Goal: Connect with others: Establish contact or relationships with other users

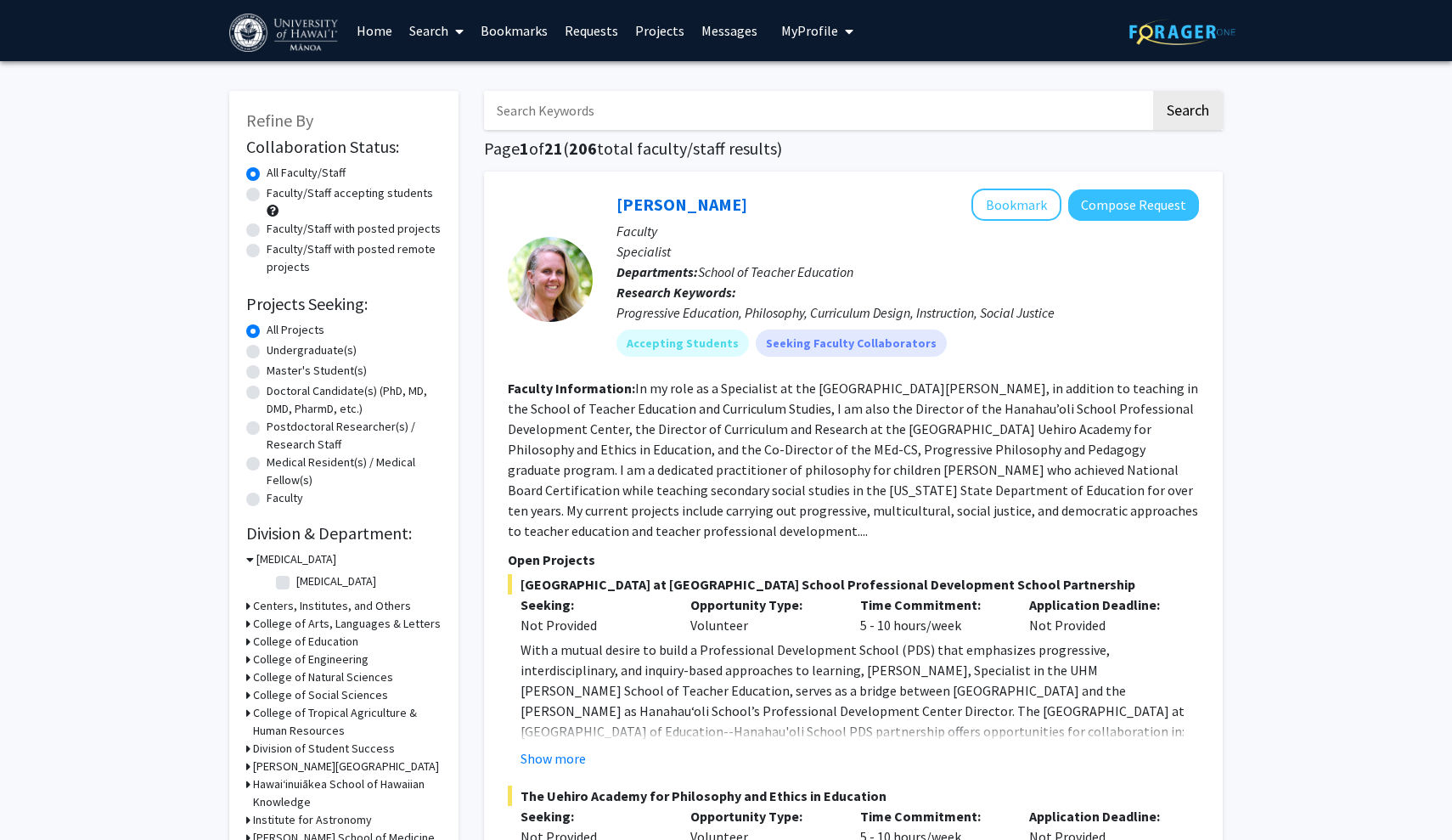
click at [514, 33] on link "Bookmarks" at bounding box center [514, 31] width 84 height 60
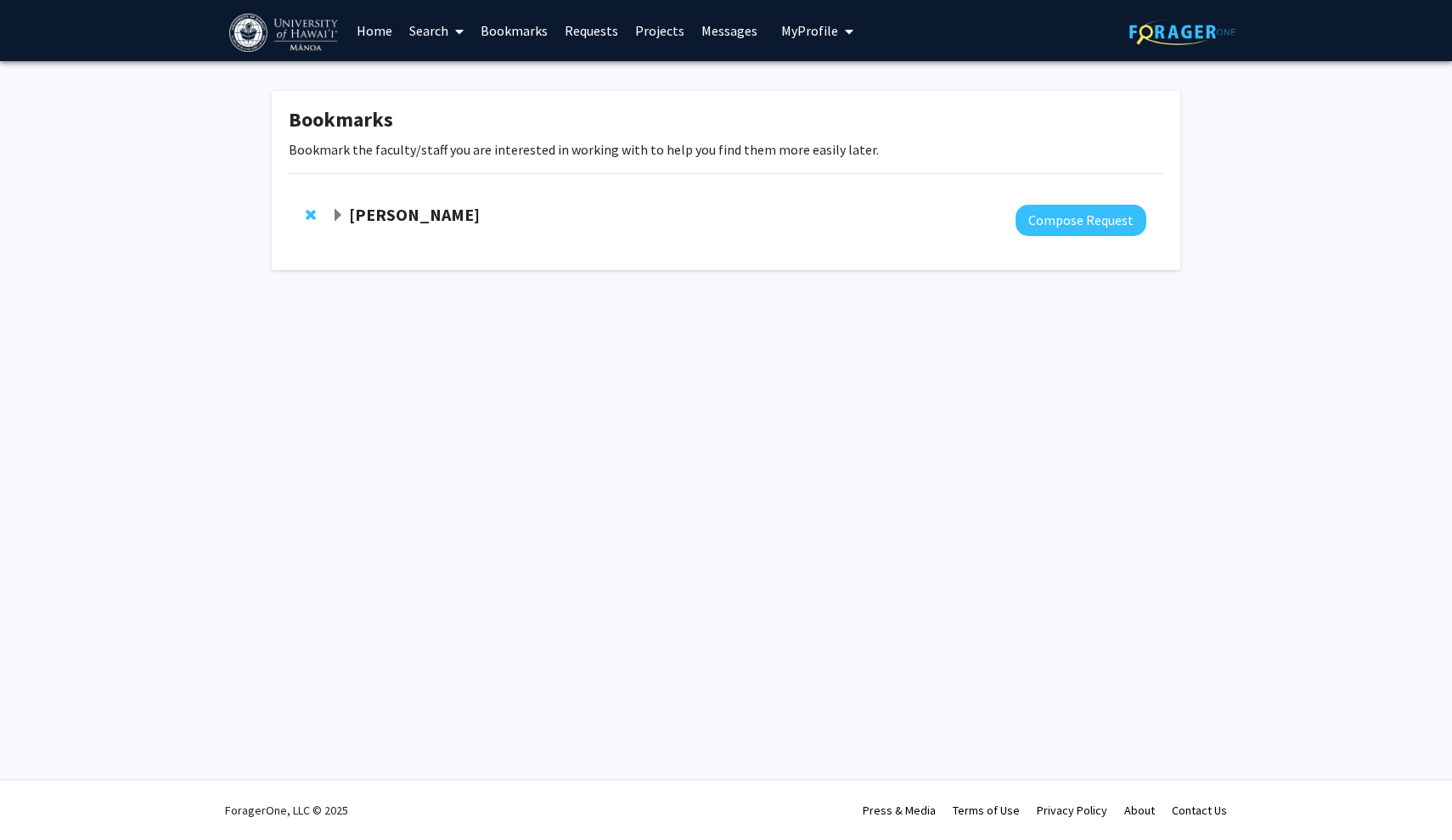
click at [712, 30] on link "Messages" at bounding box center [729, 31] width 73 height 60
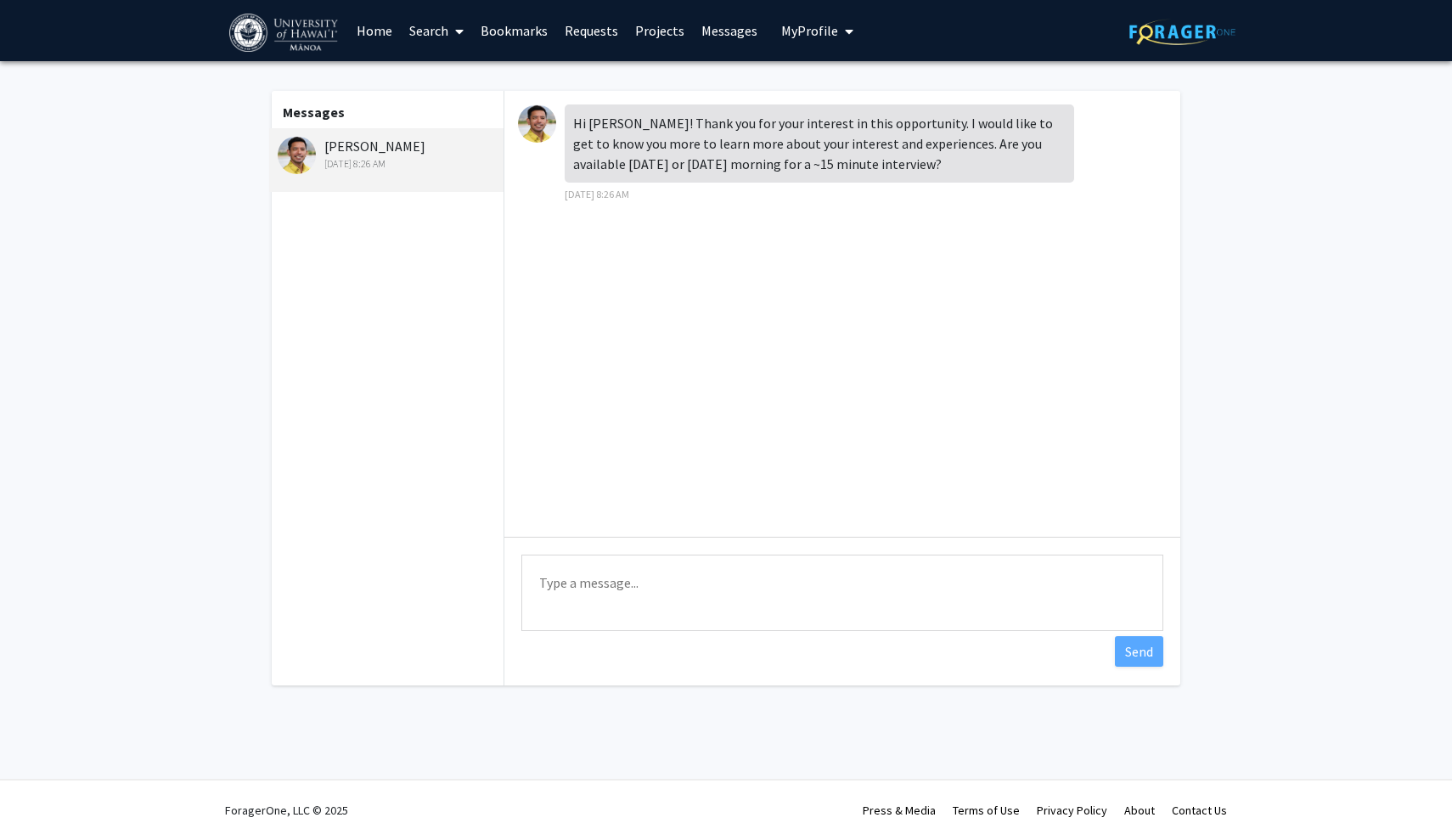
click at [336, 149] on div "Jonathan Koch Oct 9, 2025 8:26 AM" at bounding box center [388, 153] width 221 height 35
click at [539, 36] on link "Bookmarks" at bounding box center [514, 31] width 84 height 60
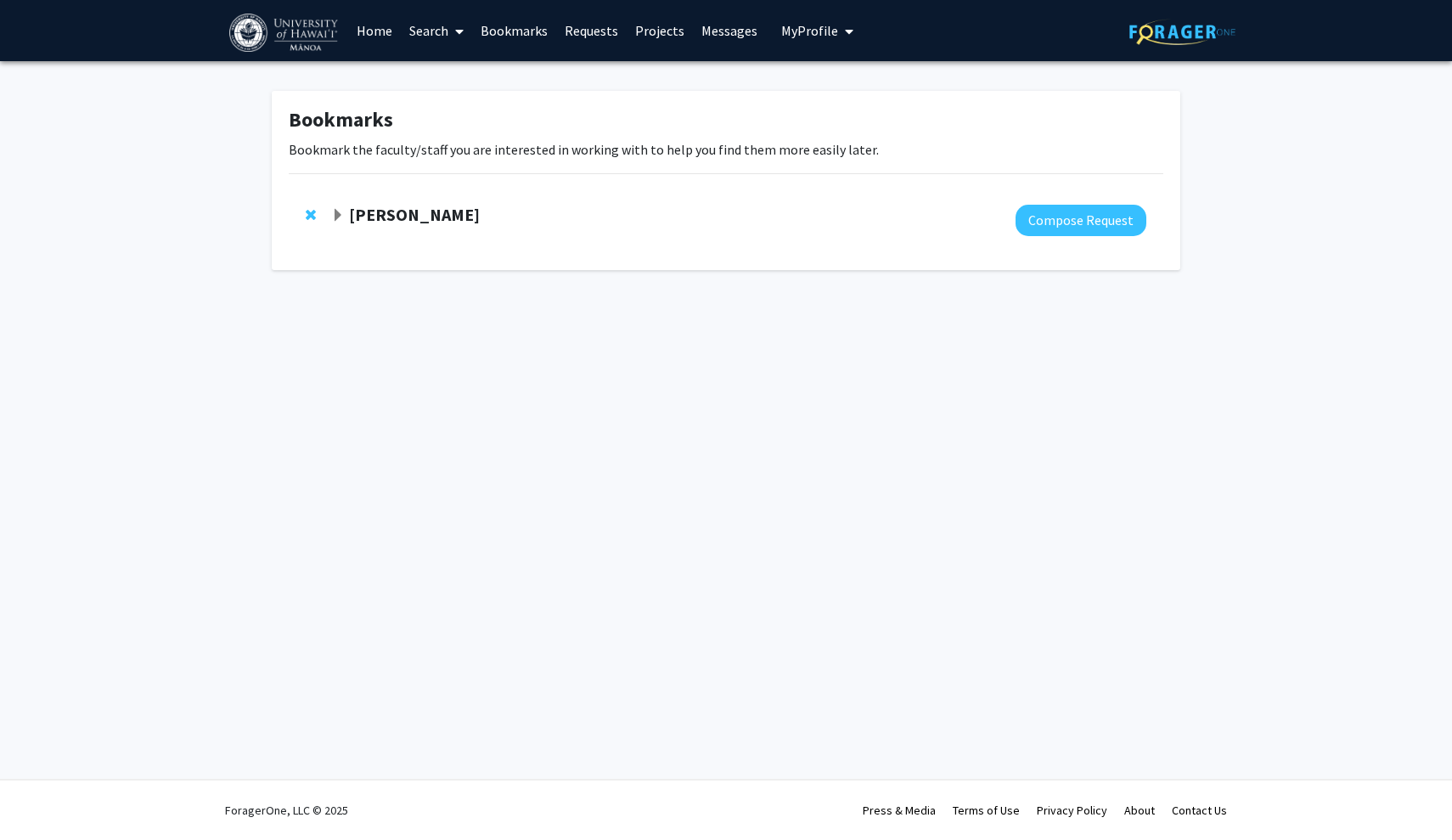
click at [342, 218] on span "Expand Murad Hossain Bookmark" at bounding box center [338, 215] width 14 height 14
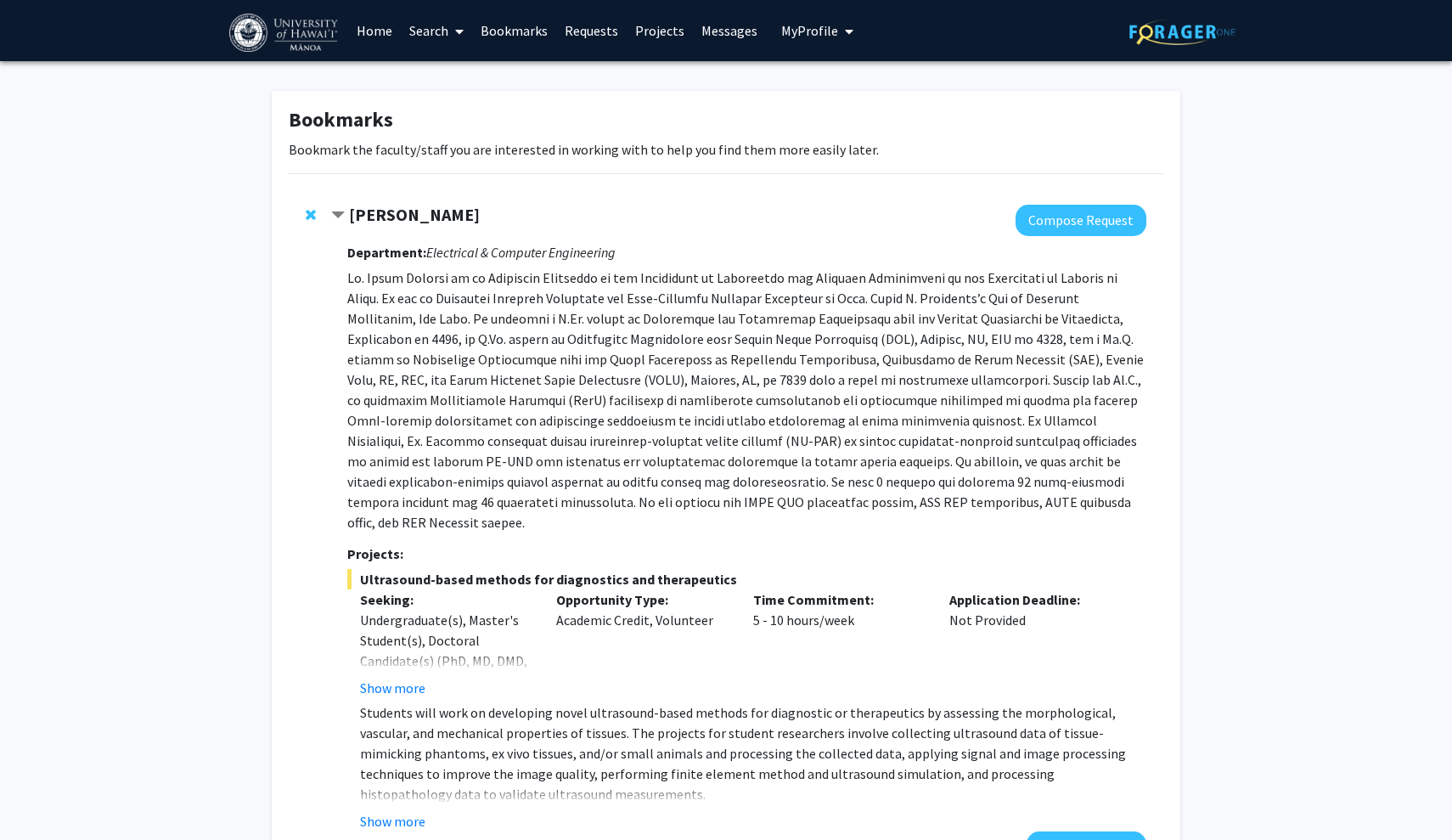
click at [342, 218] on span "Contract Murad Hossain Bookmark" at bounding box center [338, 215] width 14 height 14
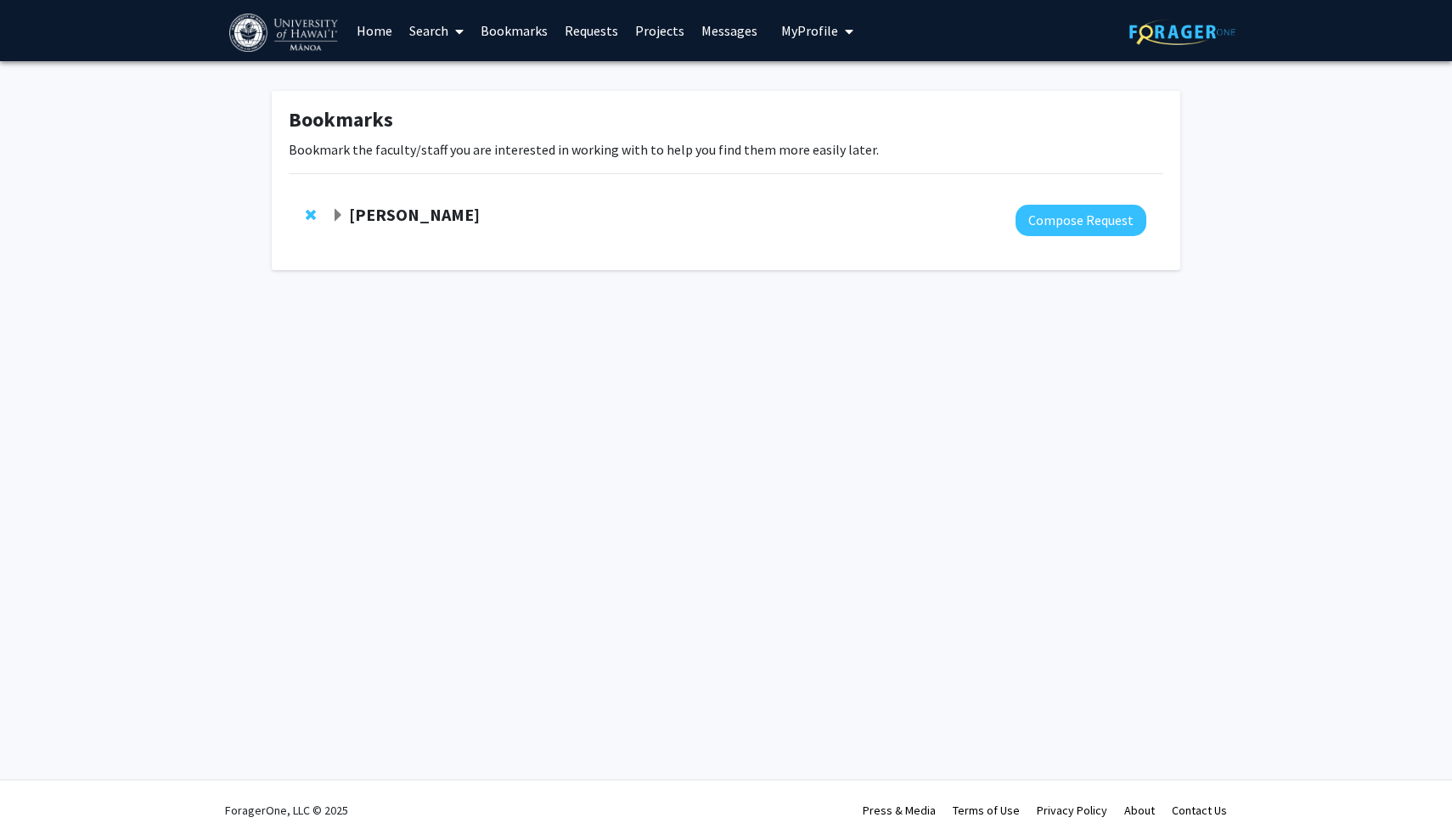
click at [426, 37] on link "Search" at bounding box center [436, 31] width 71 height 60
click at [437, 86] on span "Faculty/Staff" at bounding box center [464, 79] width 125 height 34
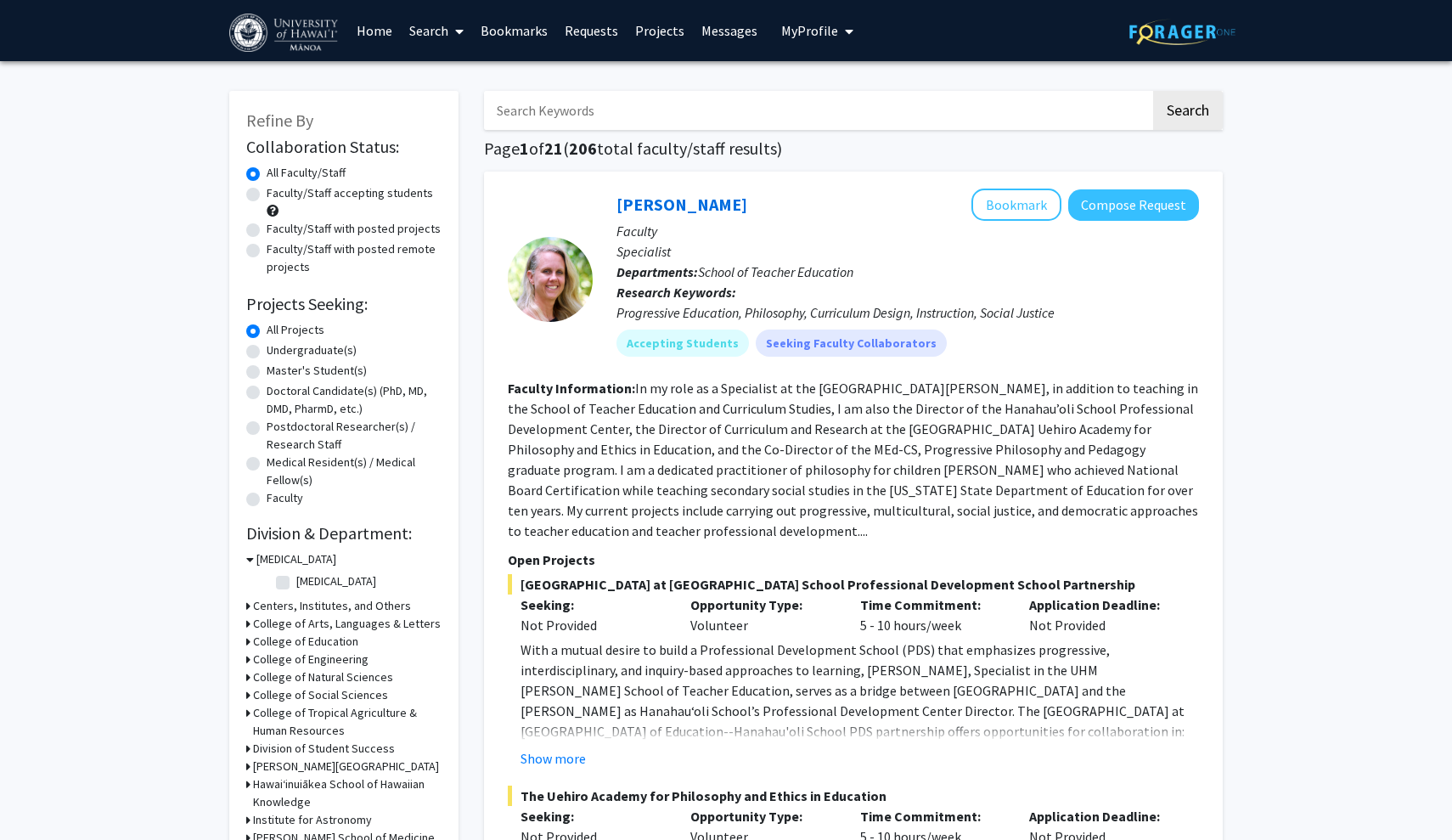
click at [363, 196] on label "Faculty/Staff accepting students" at bounding box center [350, 193] width 166 height 18
click at [277, 195] on input "Faculty/Staff accepting students" at bounding box center [272, 190] width 11 height 11
radio input "true"
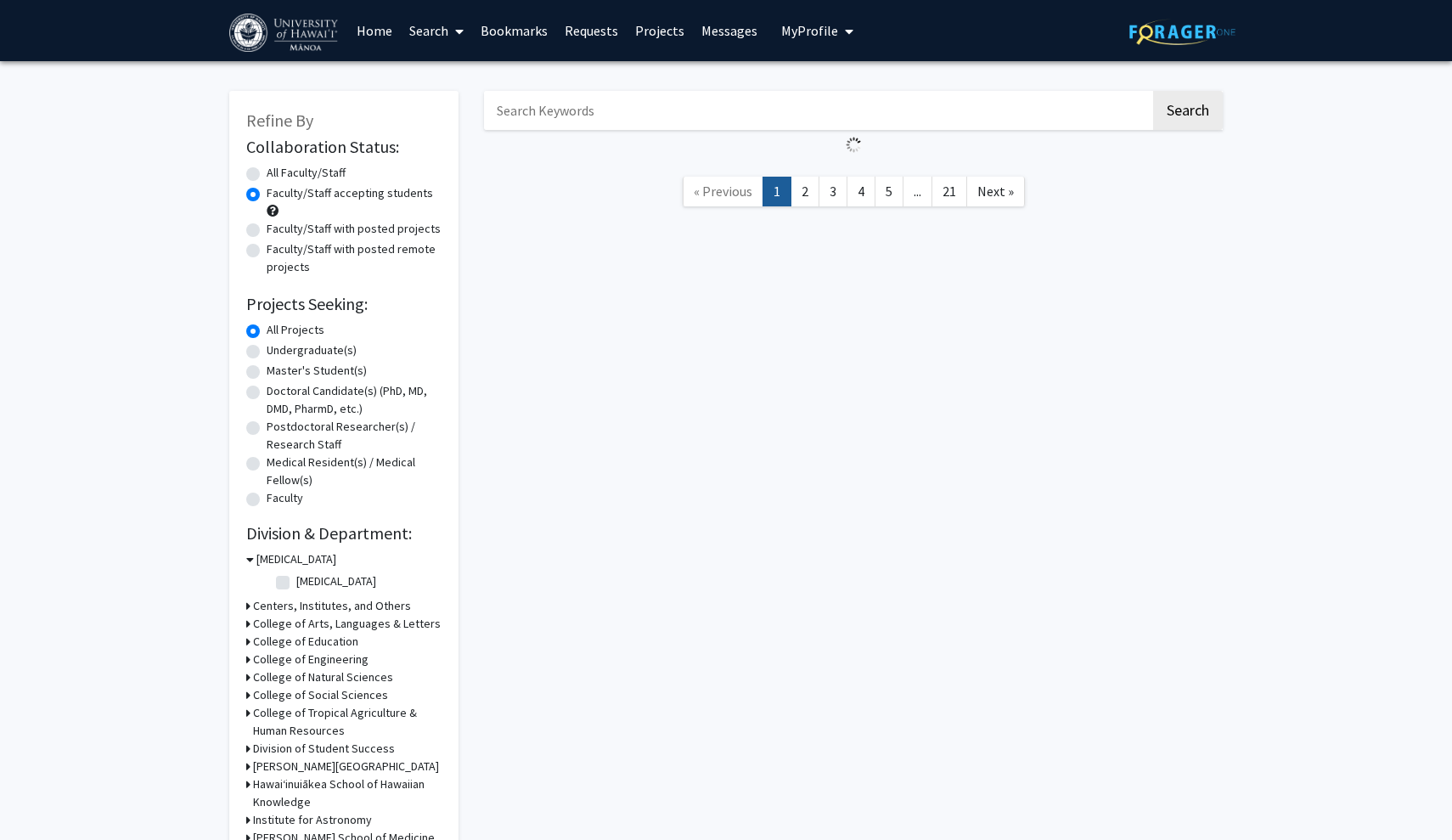
click at [276, 354] on label "Undergraduate(s)" at bounding box center [312, 350] width 90 height 18
click at [276, 352] on input "Undergraduate(s)" at bounding box center [272, 347] width 11 height 11
radio input "true"
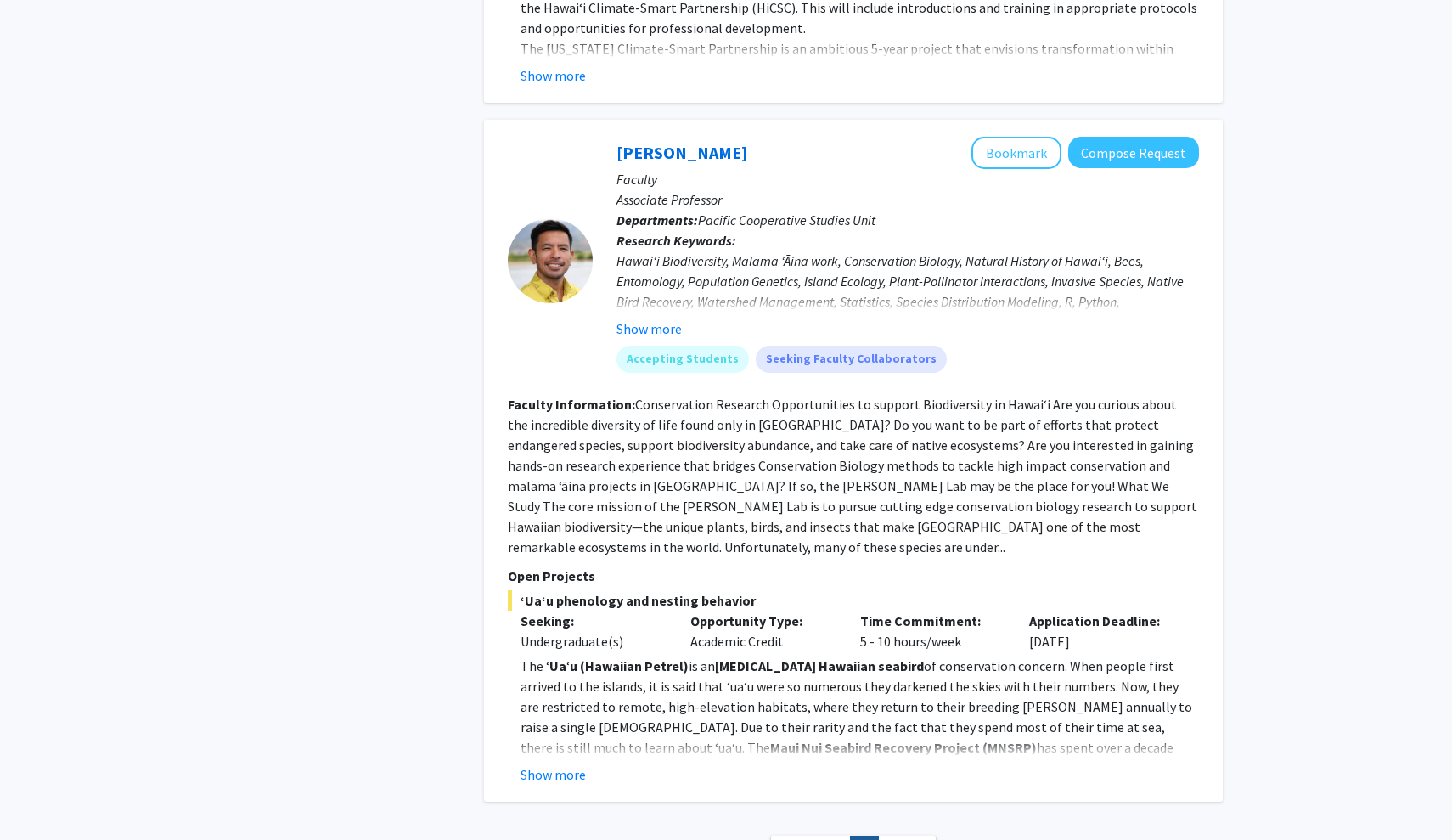
scroll to position [7086, 0]
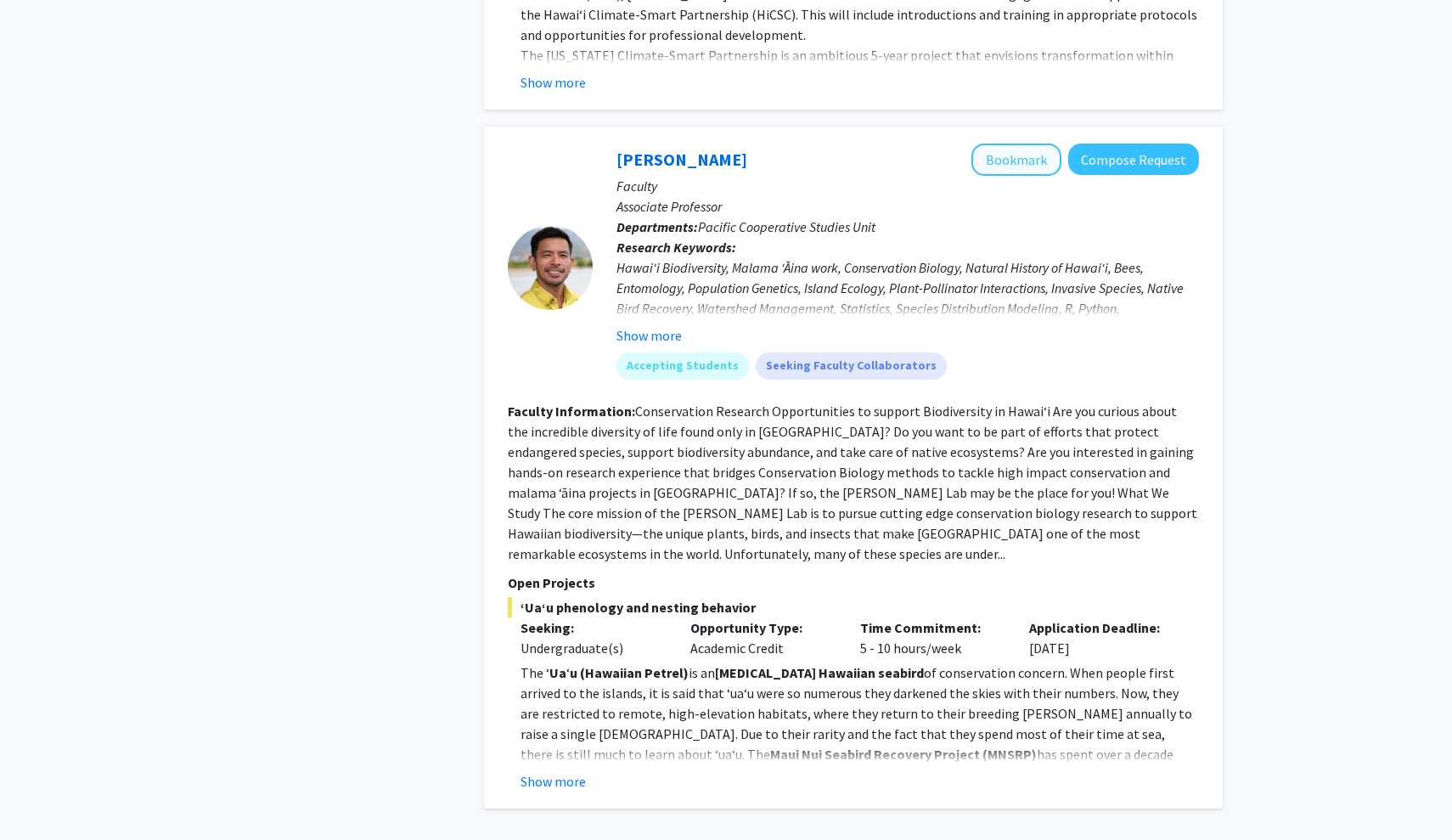
click at [1034, 144] on button "Bookmark" at bounding box center [1016, 160] width 90 height 33
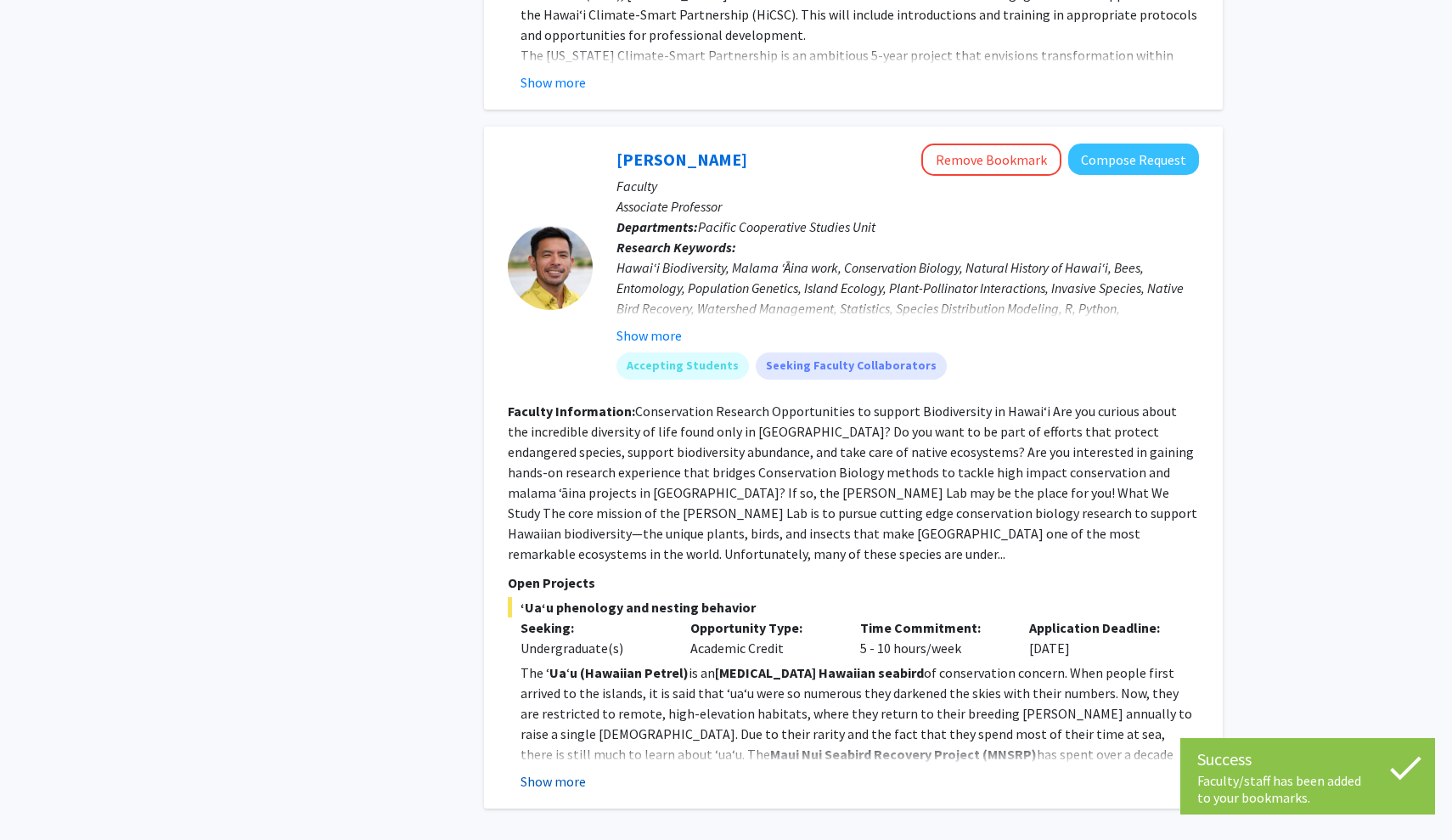
click at [558, 770] on button "Show more" at bounding box center [553, 780] width 65 height 21
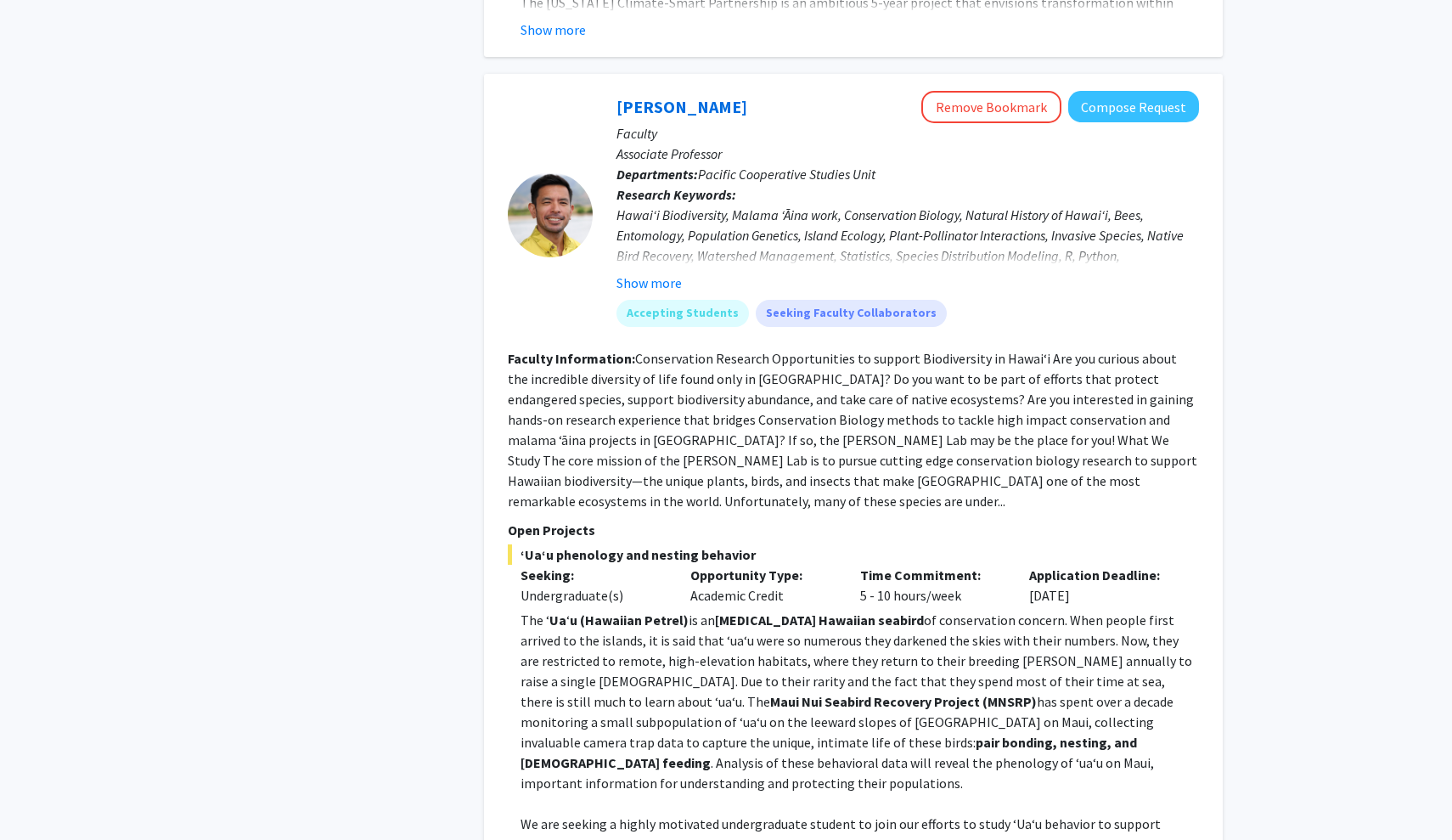
scroll to position [7136, 0]
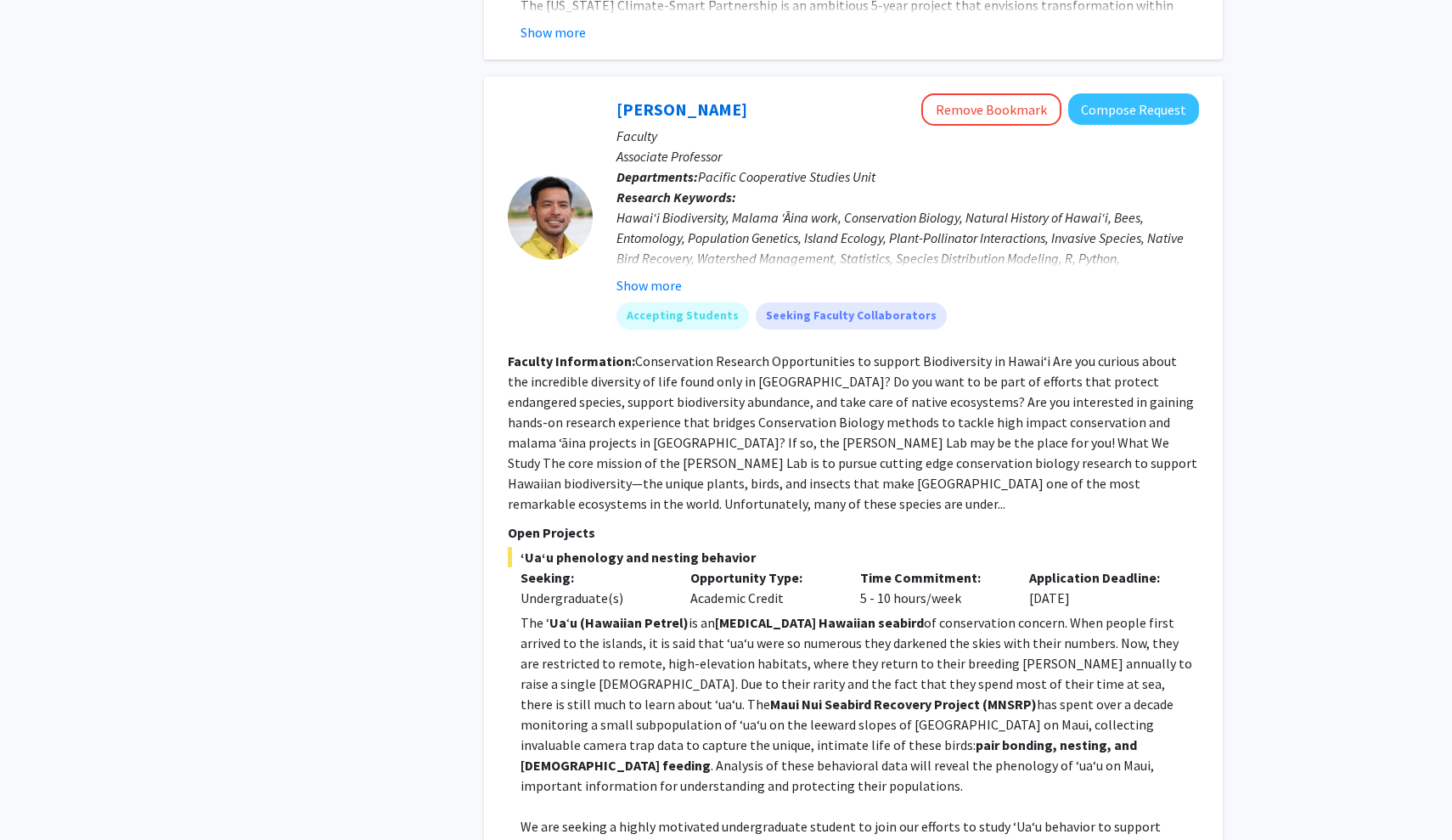
drag, startPoint x: 749, startPoint y: 303, endPoint x: 0, endPoint y: 321, distance: 749.2
click at [735, 352] on fg-read-more "Conservation Research Opportunities to support Biodiversity in Hawai‘i Are you …" at bounding box center [852, 432] width 689 height 160
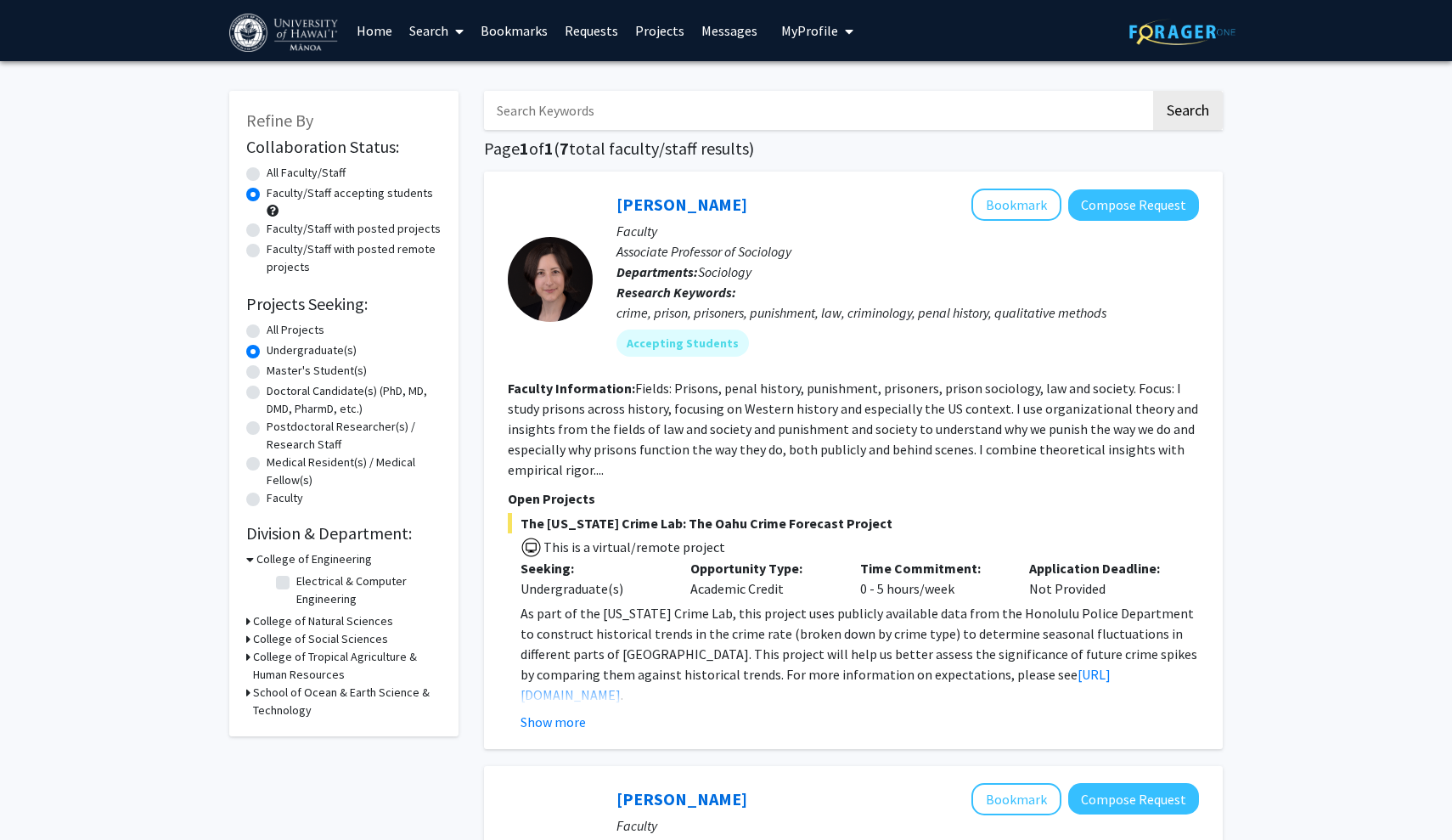
scroll to position [0, 0]
click at [729, 34] on link "Messages" at bounding box center [729, 31] width 73 height 60
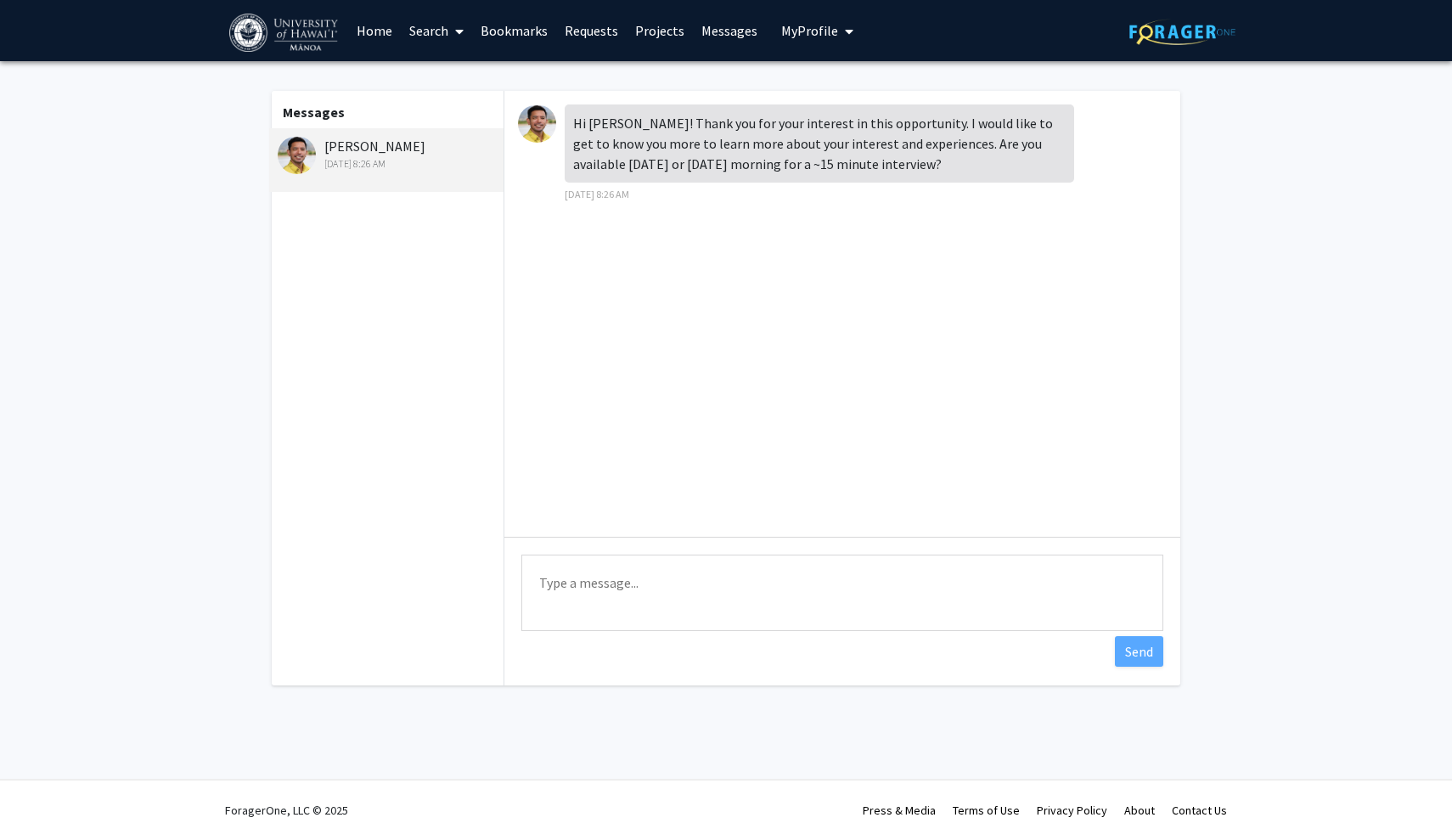
click at [623, 592] on textarea "Type a message" at bounding box center [842, 593] width 642 height 77
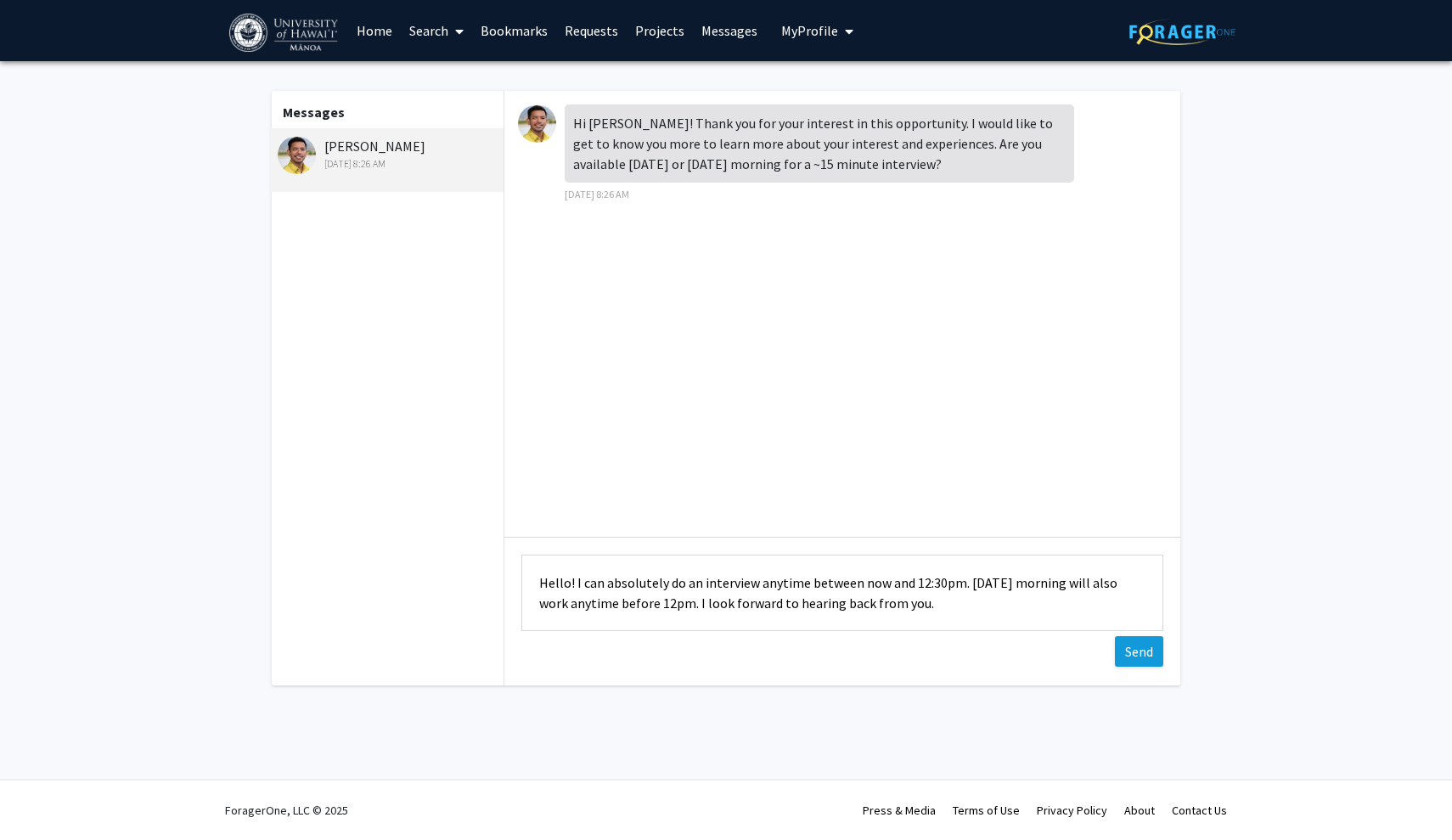
type textarea "Hello! I can absolutely do an interview anytime between now and 12:30pm. [DATE]…"
click at [1142, 658] on button "Send" at bounding box center [1139, 651] width 49 height 31
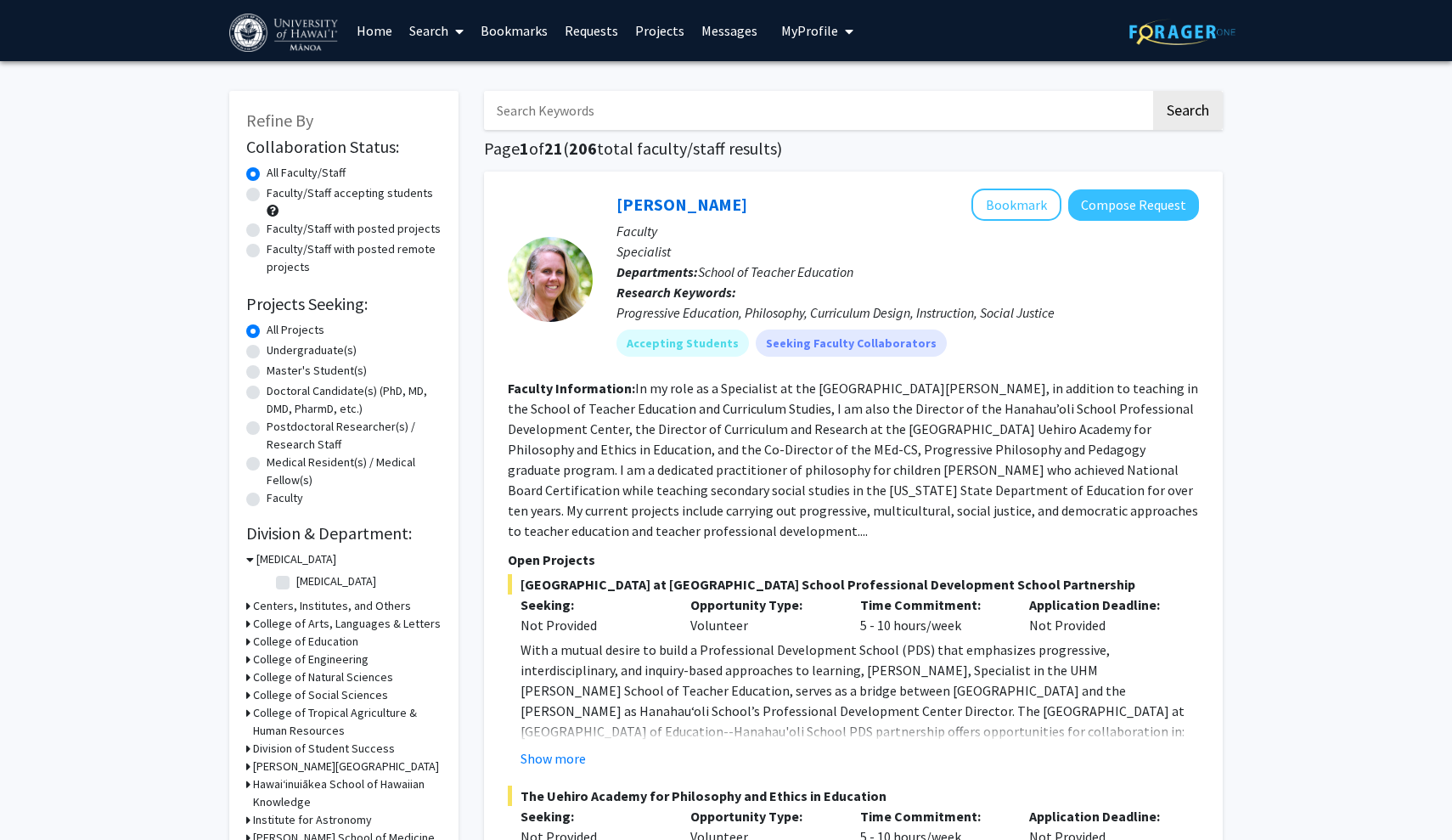
click at [500, 33] on link "Bookmarks" at bounding box center [514, 31] width 84 height 60
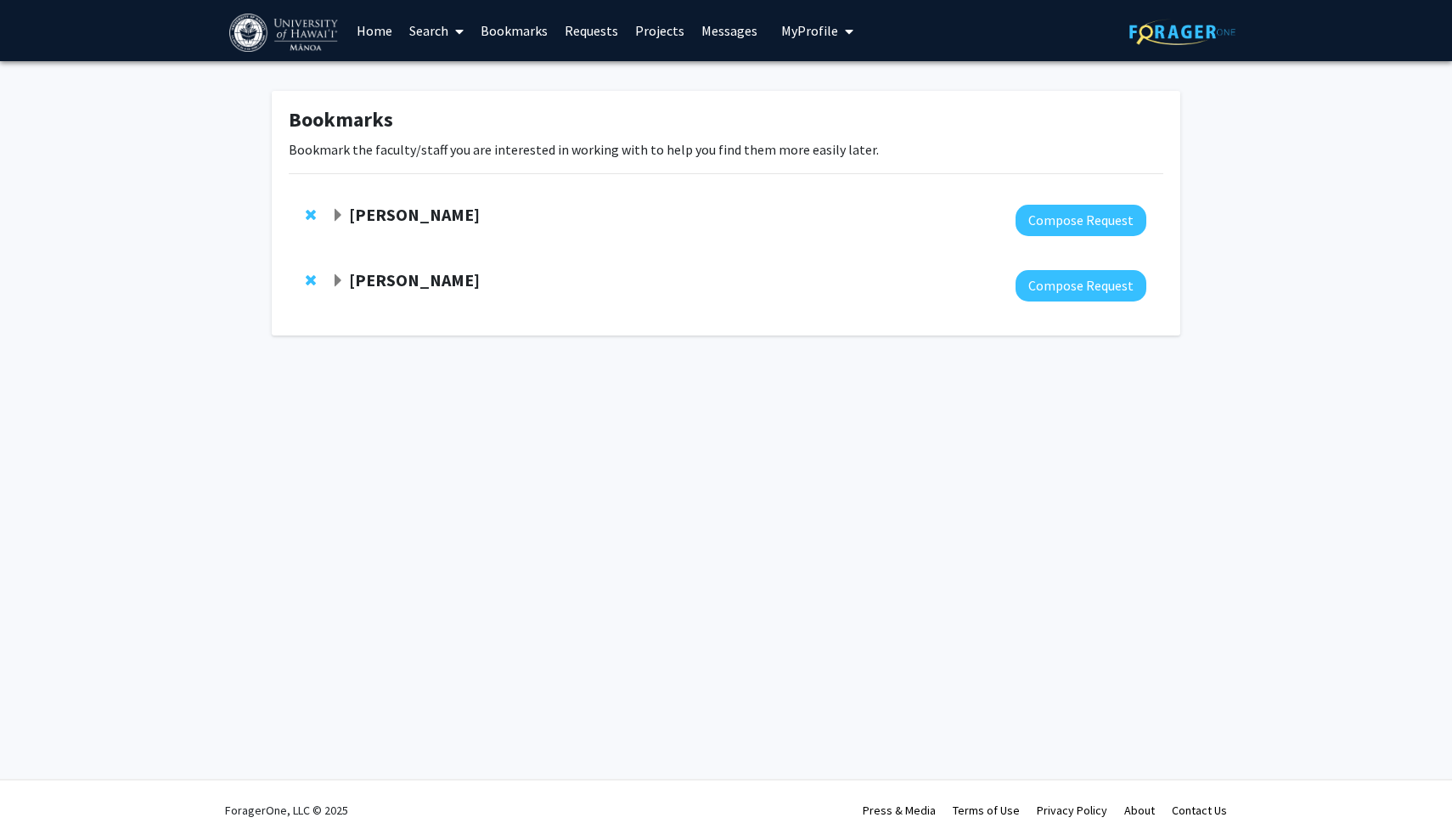
click at [333, 281] on span "Expand Jonathan Koch Bookmark" at bounding box center [338, 281] width 14 height 14
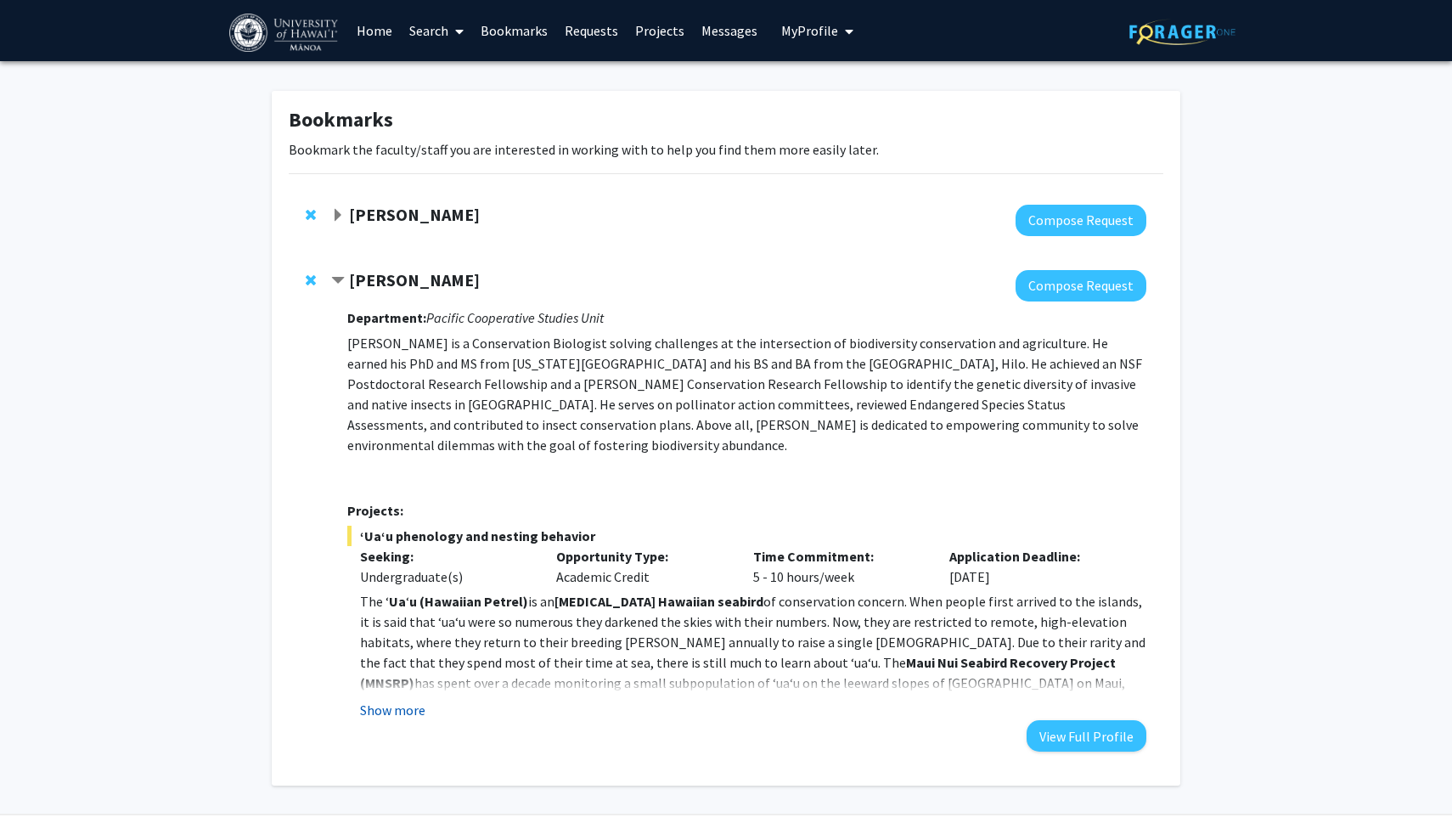
click at [384, 699] on button "Show more" at bounding box center [393, 709] width 65 height 21
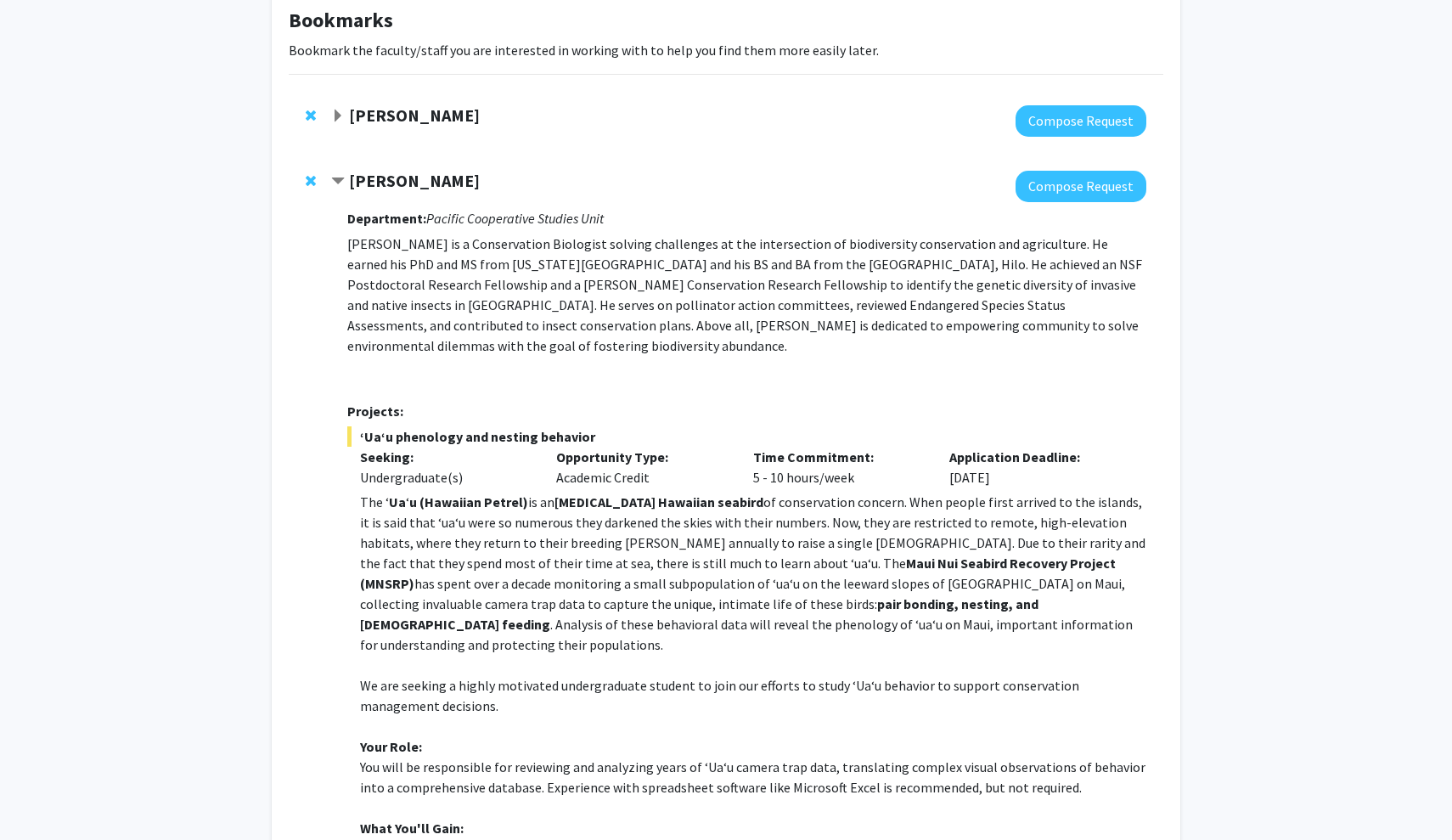
scroll to position [102, 0]
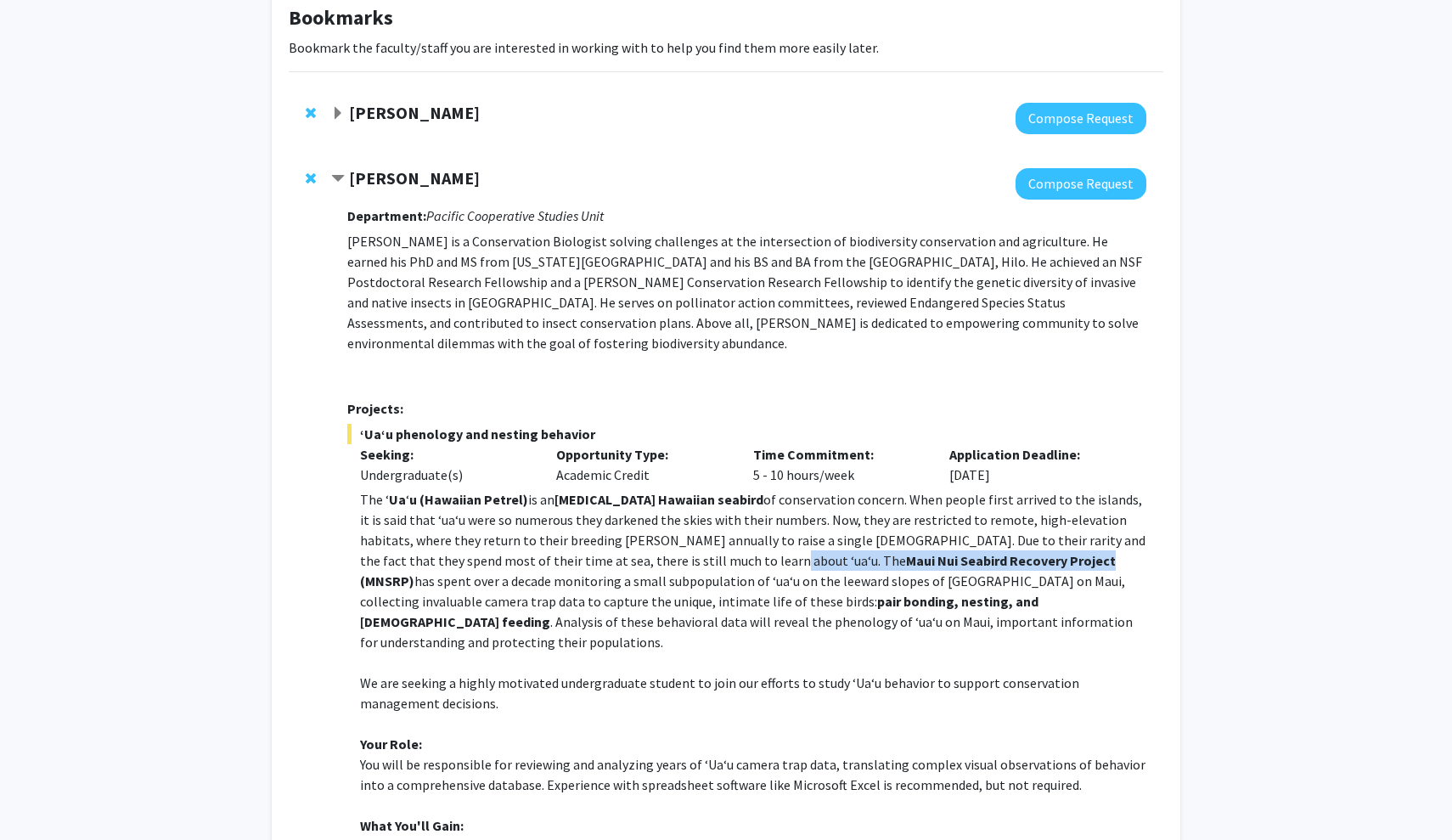
drag, startPoint x: 630, startPoint y: 544, endPoint x: 834, endPoint y: 544, distance: 204.0
click at [834, 552] on strong "Maui Nui Seabird Recovery Project (MNSRP)" at bounding box center [738, 570] width 756 height 37
copy p "of conservation concern. When people first arrived to the islands, it is said t…"
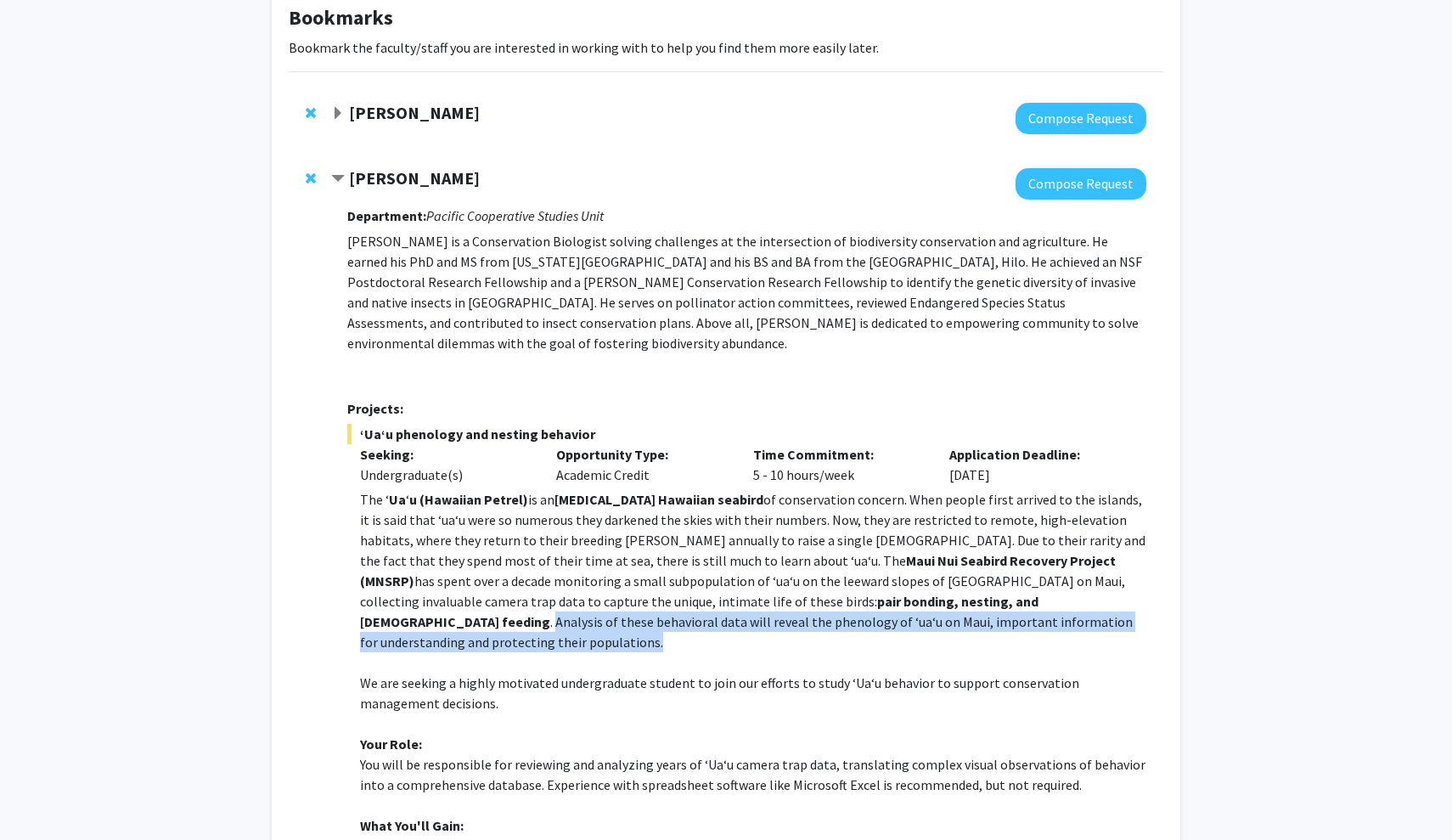
drag, startPoint x: 709, startPoint y: 586, endPoint x: 794, endPoint y: 602, distance: 86.5
click at [794, 602] on p "The ʻ Ua ʻ u (Hawaiian Petrel) is an [MEDICAL_DATA] Hawaiian seabird of conserv…" at bounding box center [754, 570] width 786 height 163
copy p "Analysis of these behavioral data will reveal the phenology of ʻuaʻu on Maui, i…"
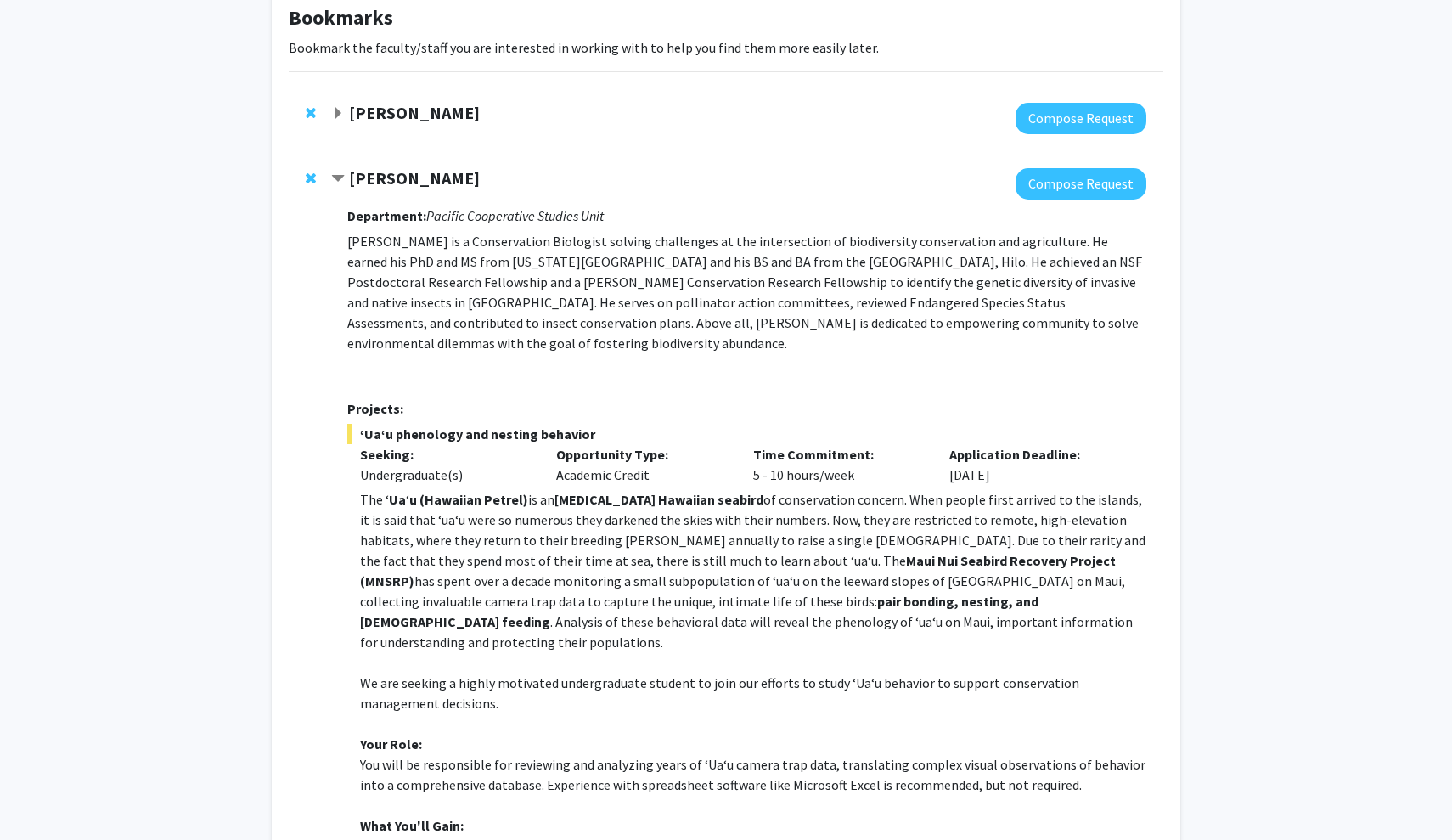
click at [829, 733] on p "Your Role:" at bounding box center [754, 743] width 786 height 21
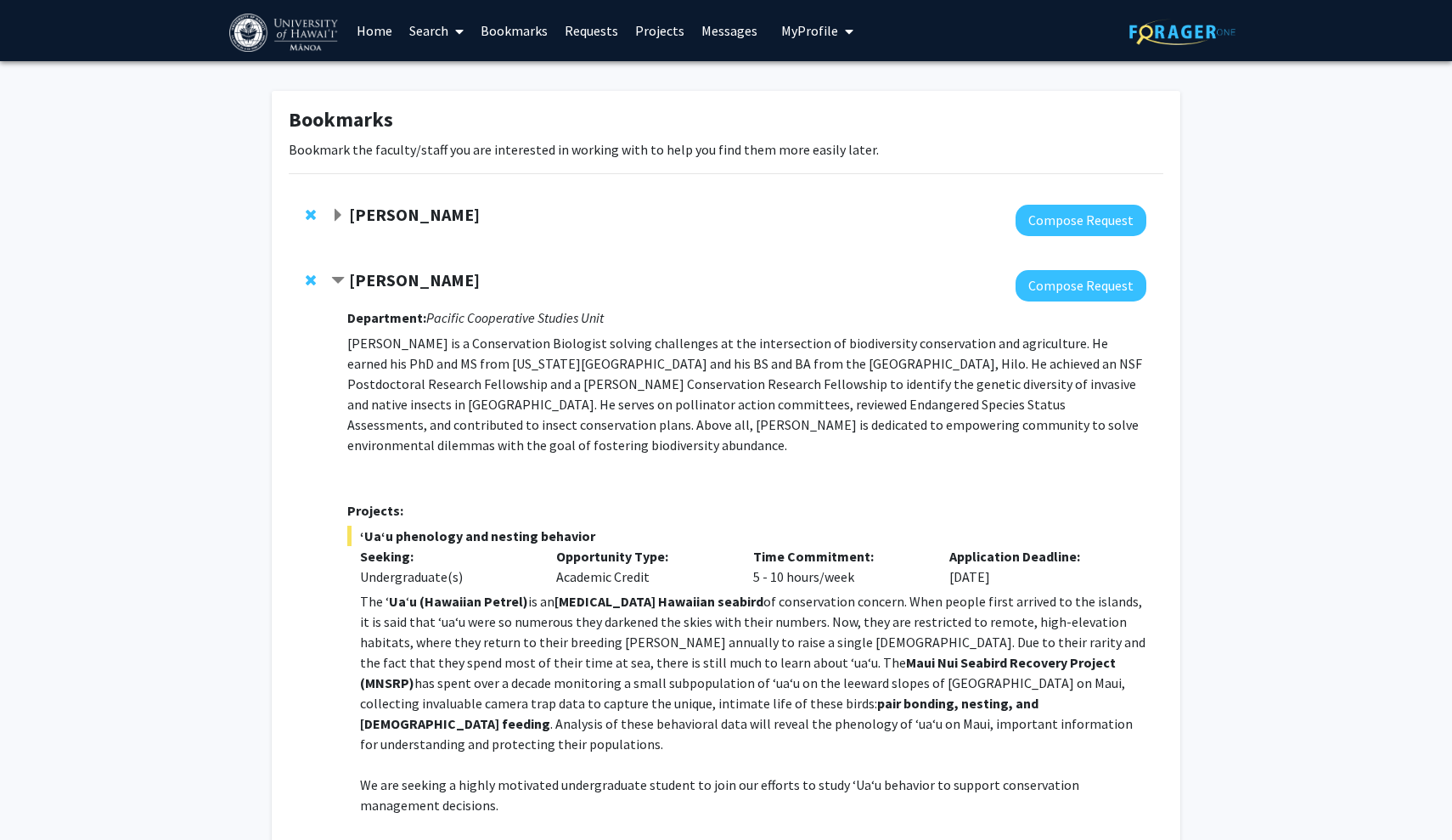
scroll to position [0, 0]
click at [722, 28] on link "Messages" at bounding box center [729, 31] width 73 height 60
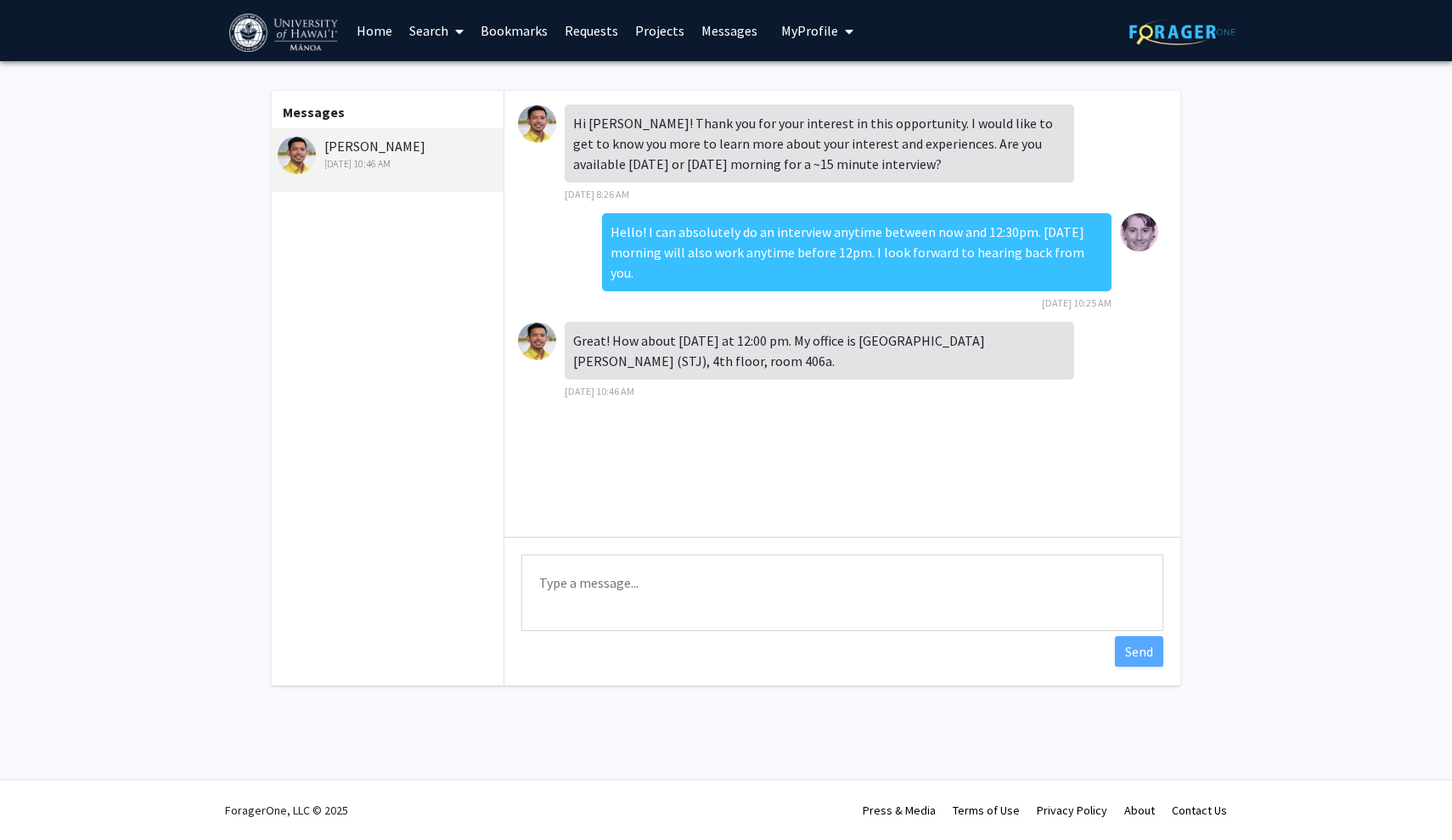
click at [660, 623] on textarea "Type a message" at bounding box center [842, 593] width 642 height 77
type textarea "Sounds great. See you very soon."
click at [1138, 646] on button "Send" at bounding box center [1139, 651] width 49 height 31
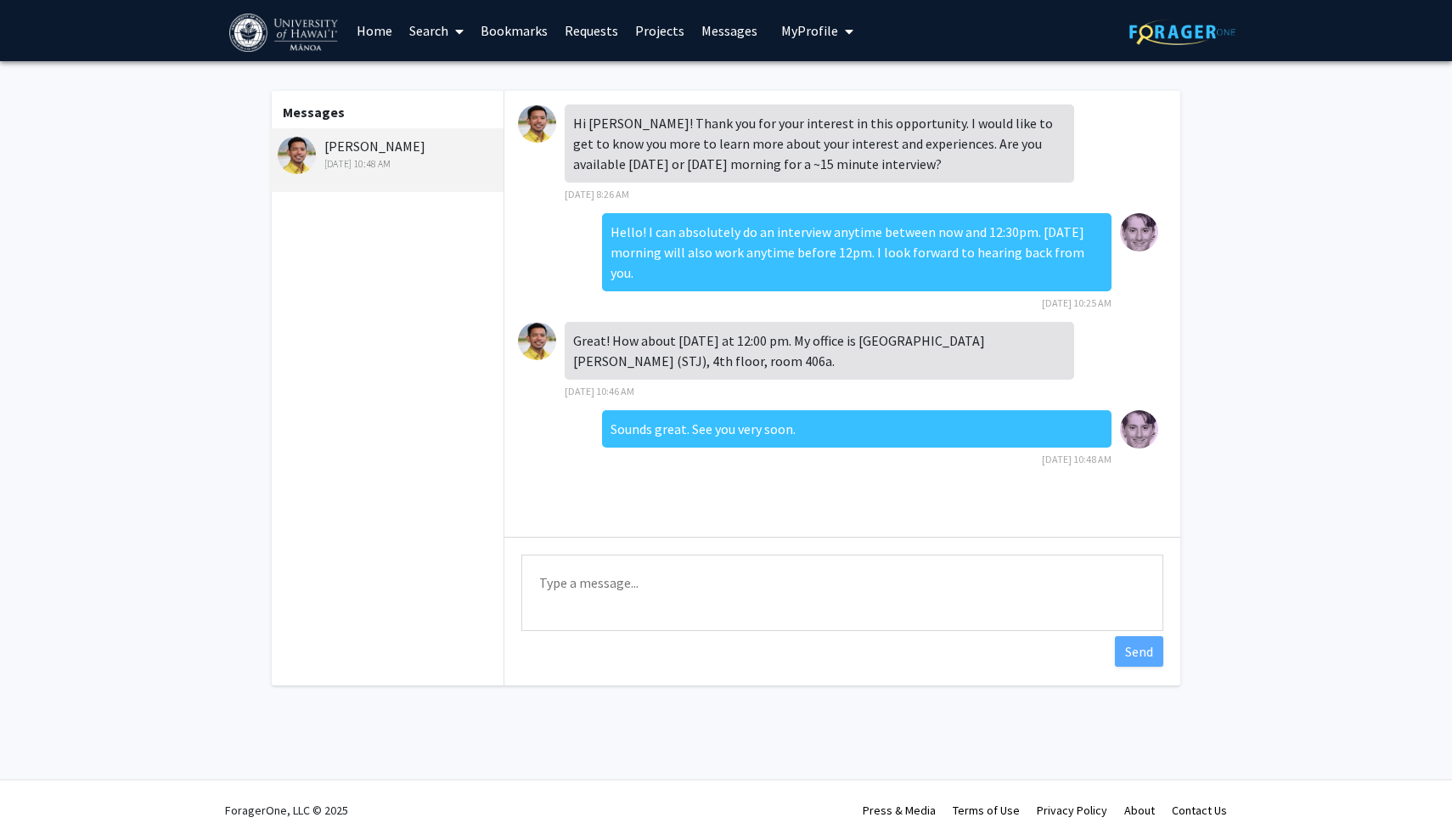
click at [526, 39] on link "Bookmarks" at bounding box center [514, 31] width 84 height 60
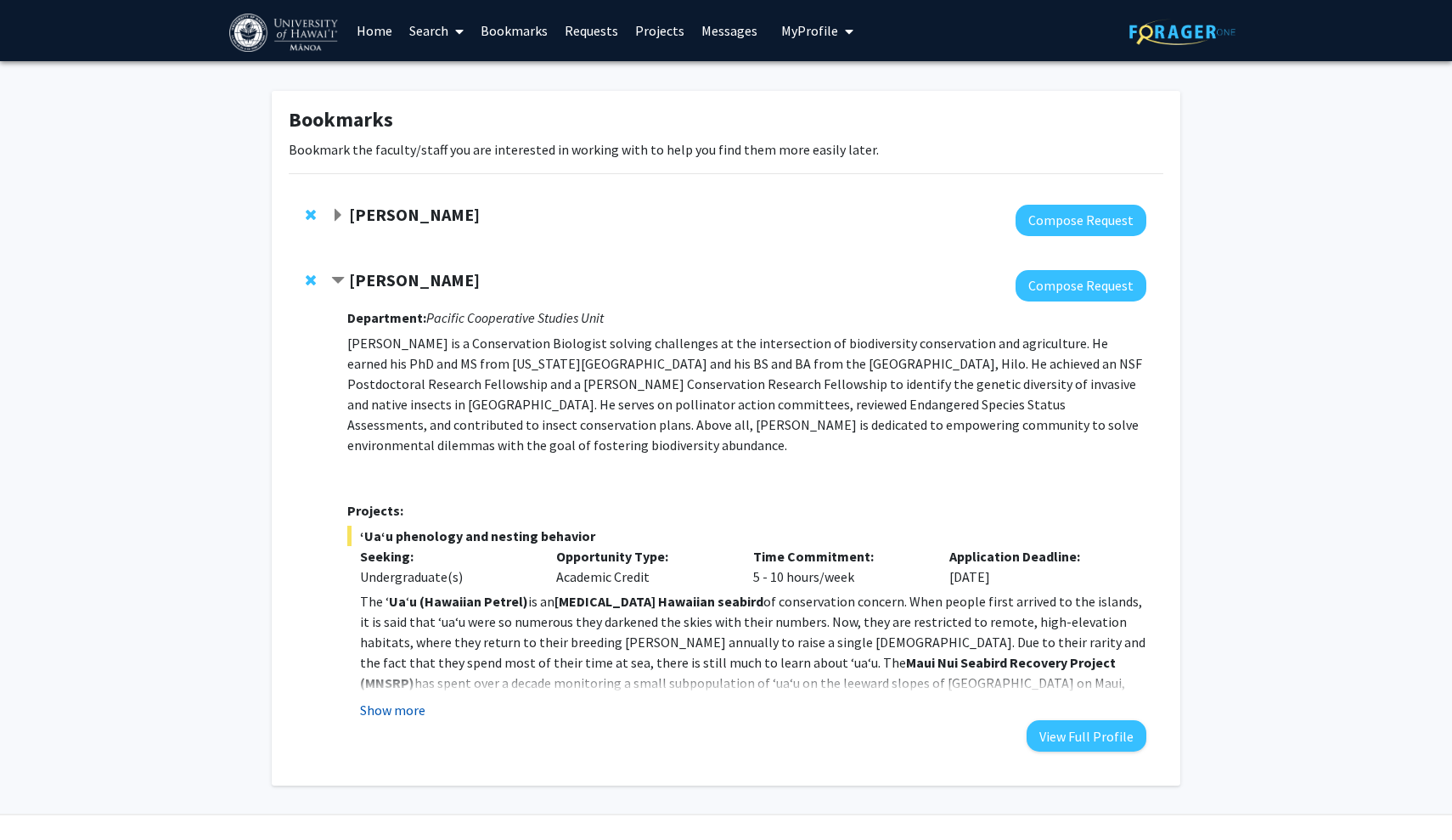
click at [397, 699] on button "Show more" at bounding box center [393, 709] width 65 height 21
